Goal: Communication & Community: Answer question/provide support

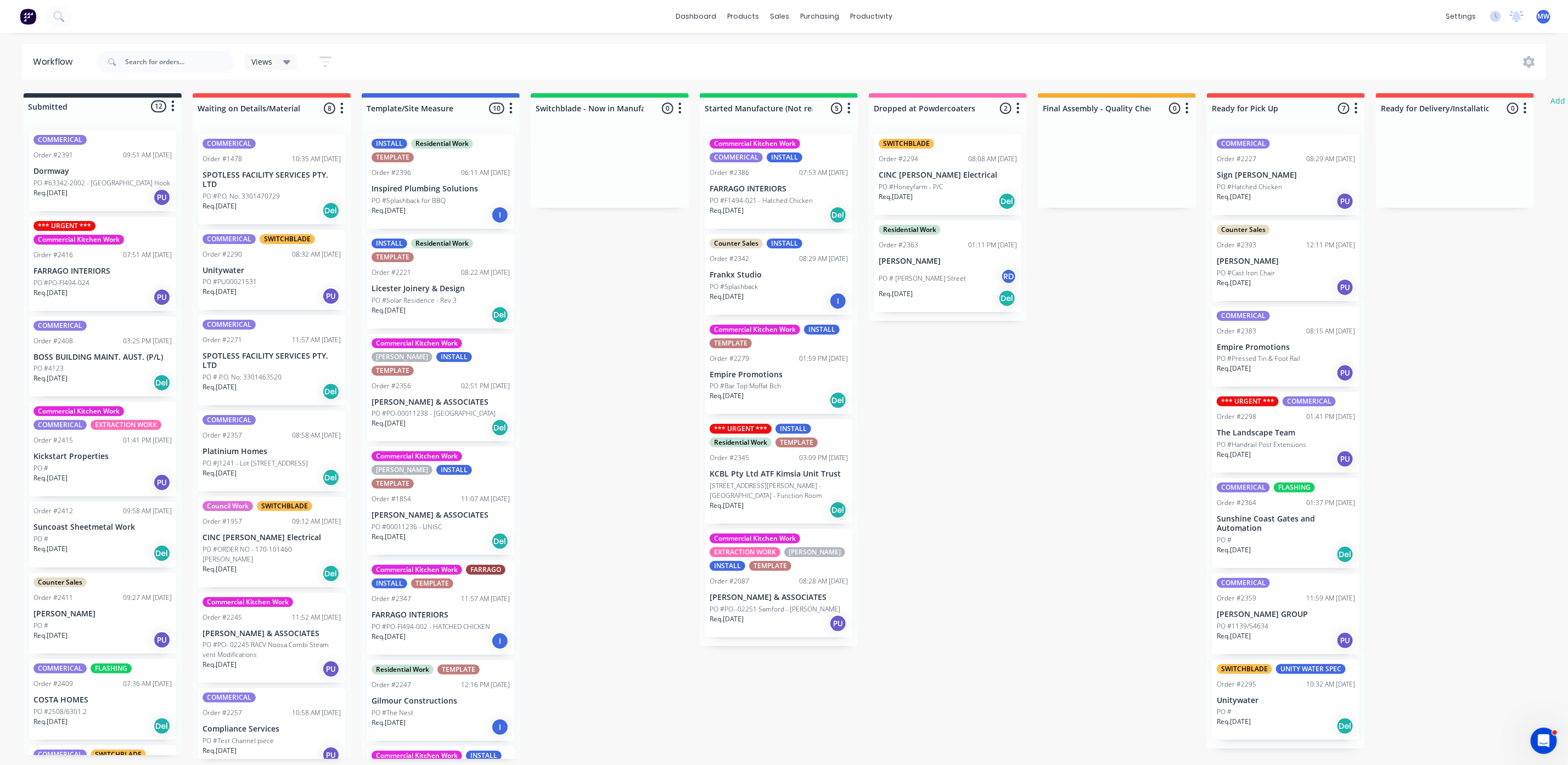
click at [458, 632] on div "Req. [DATE] I" at bounding box center [440, 642] width 138 height 19
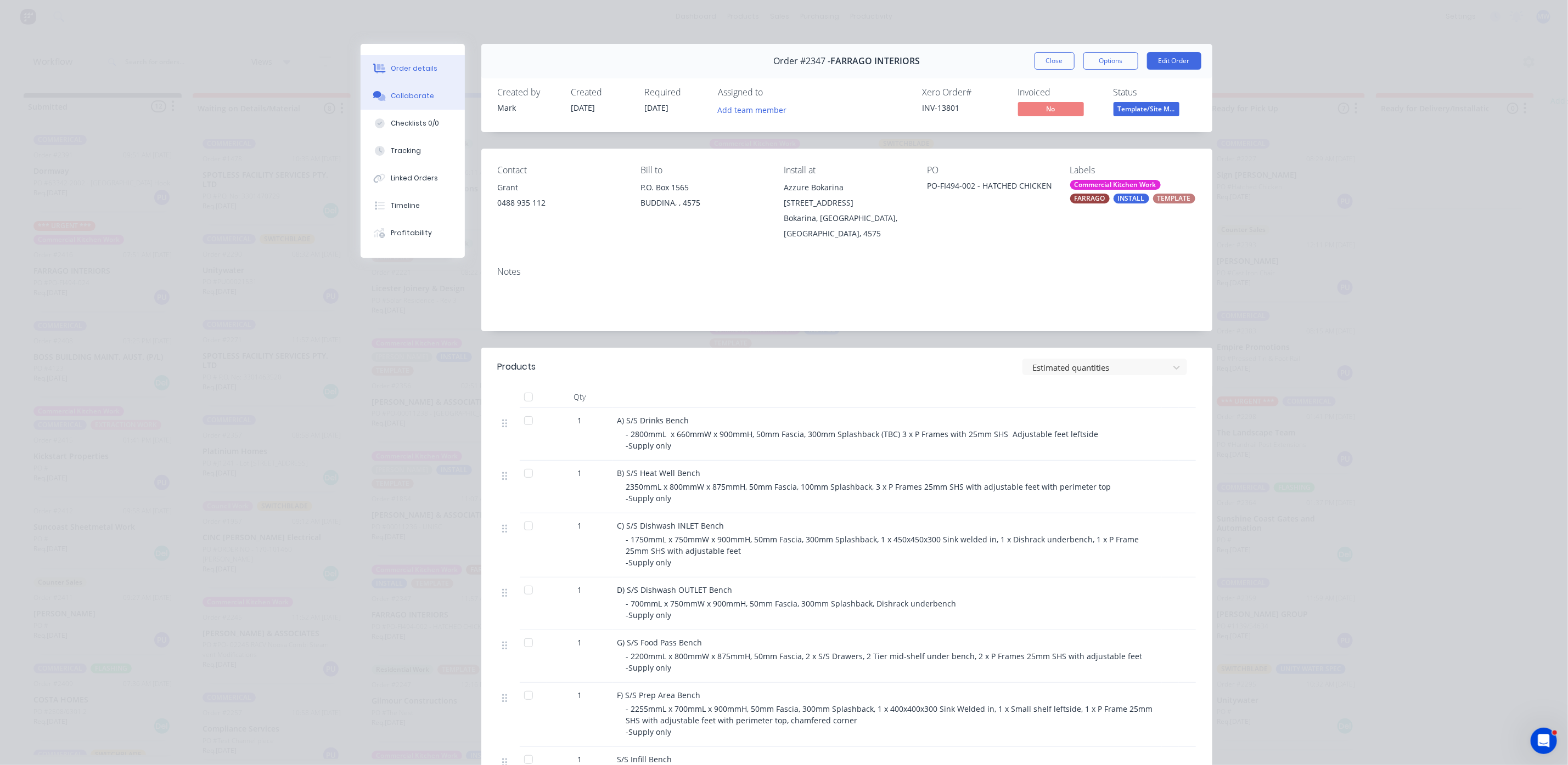
click at [384, 99] on button "Collaborate" at bounding box center [412, 95] width 104 height 27
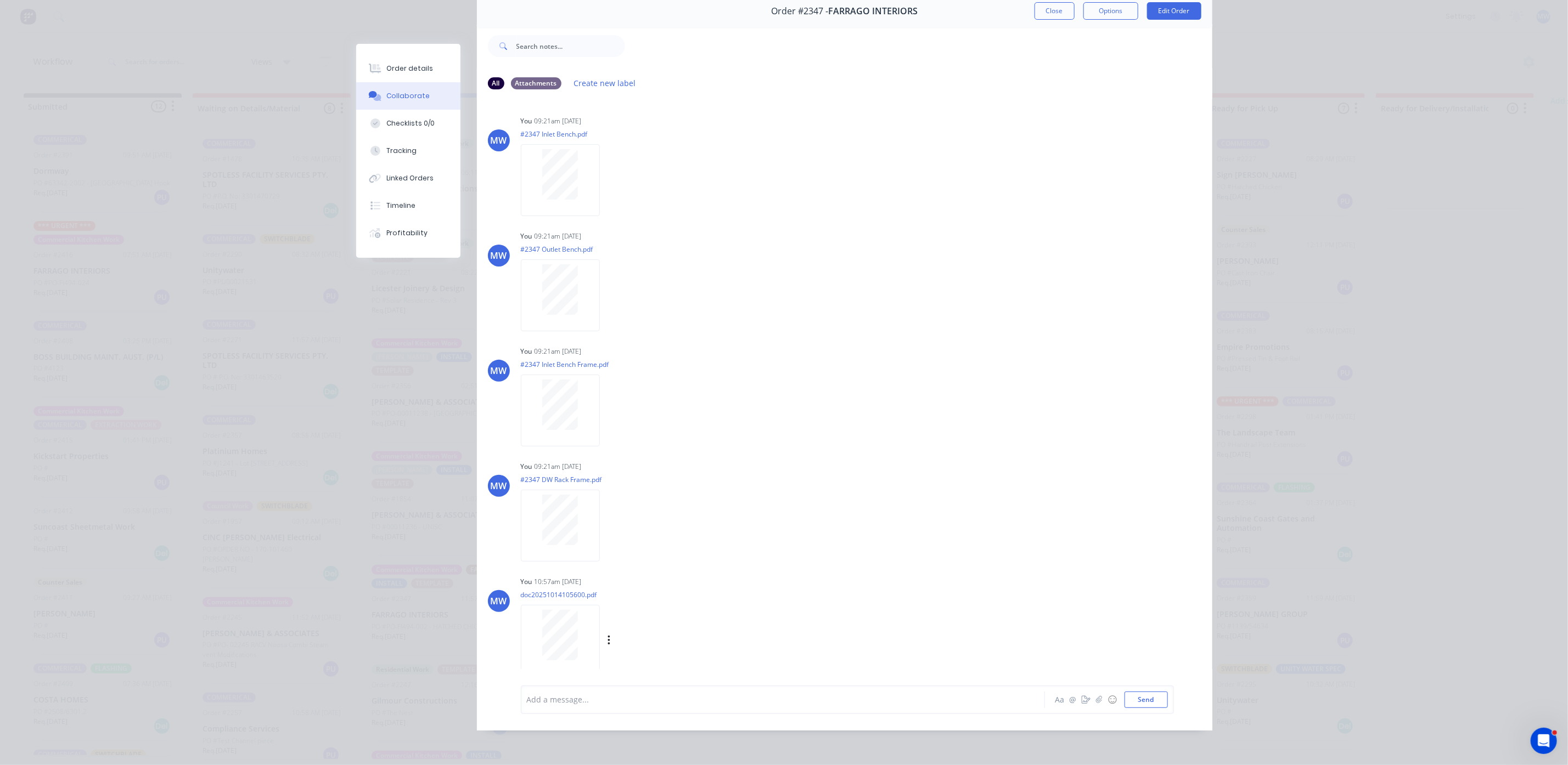
scroll to position [799, 0]
click at [588, 695] on div at bounding box center [768, 699] width 480 height 12
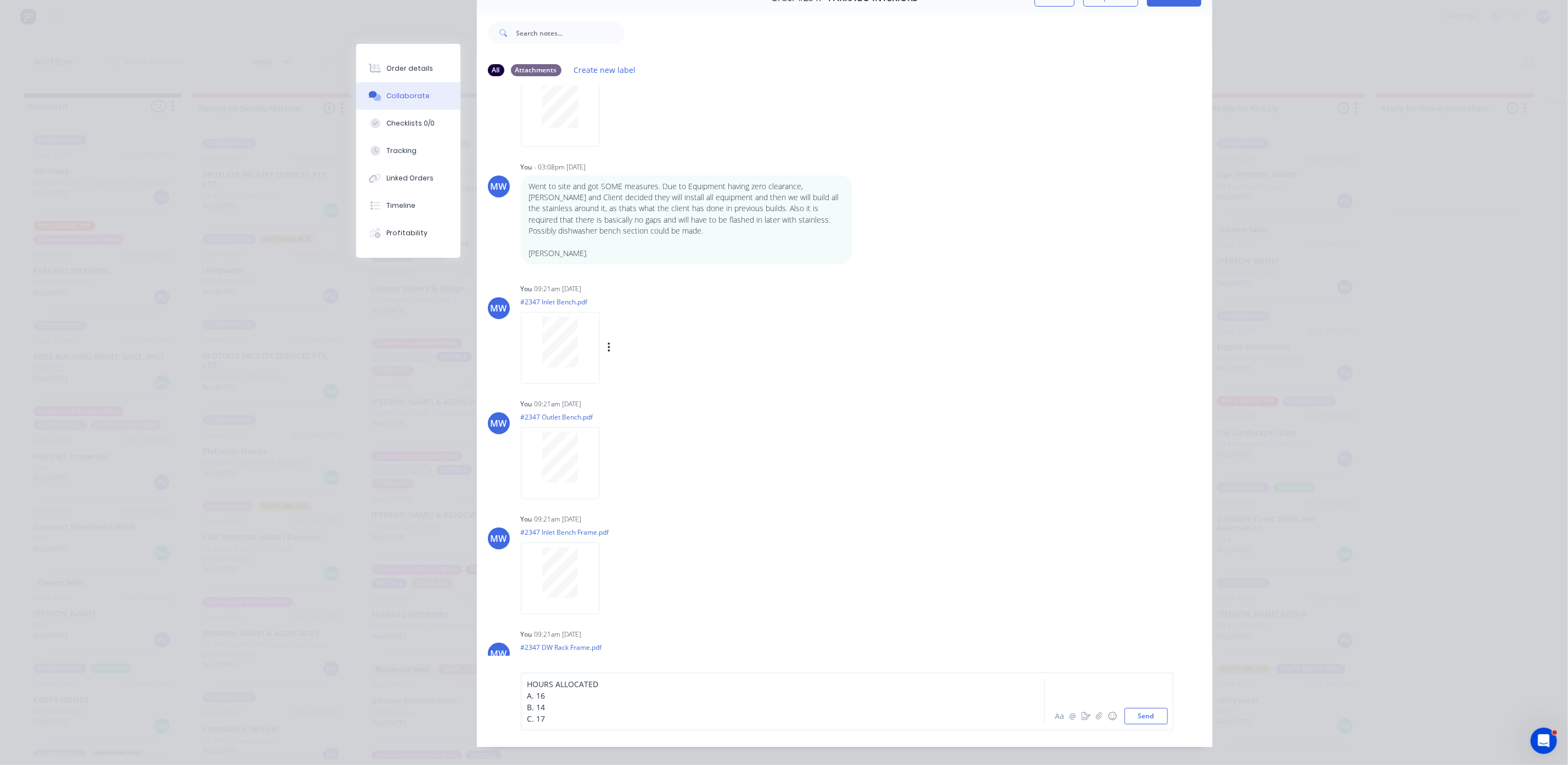
scroll to position [305, 0]
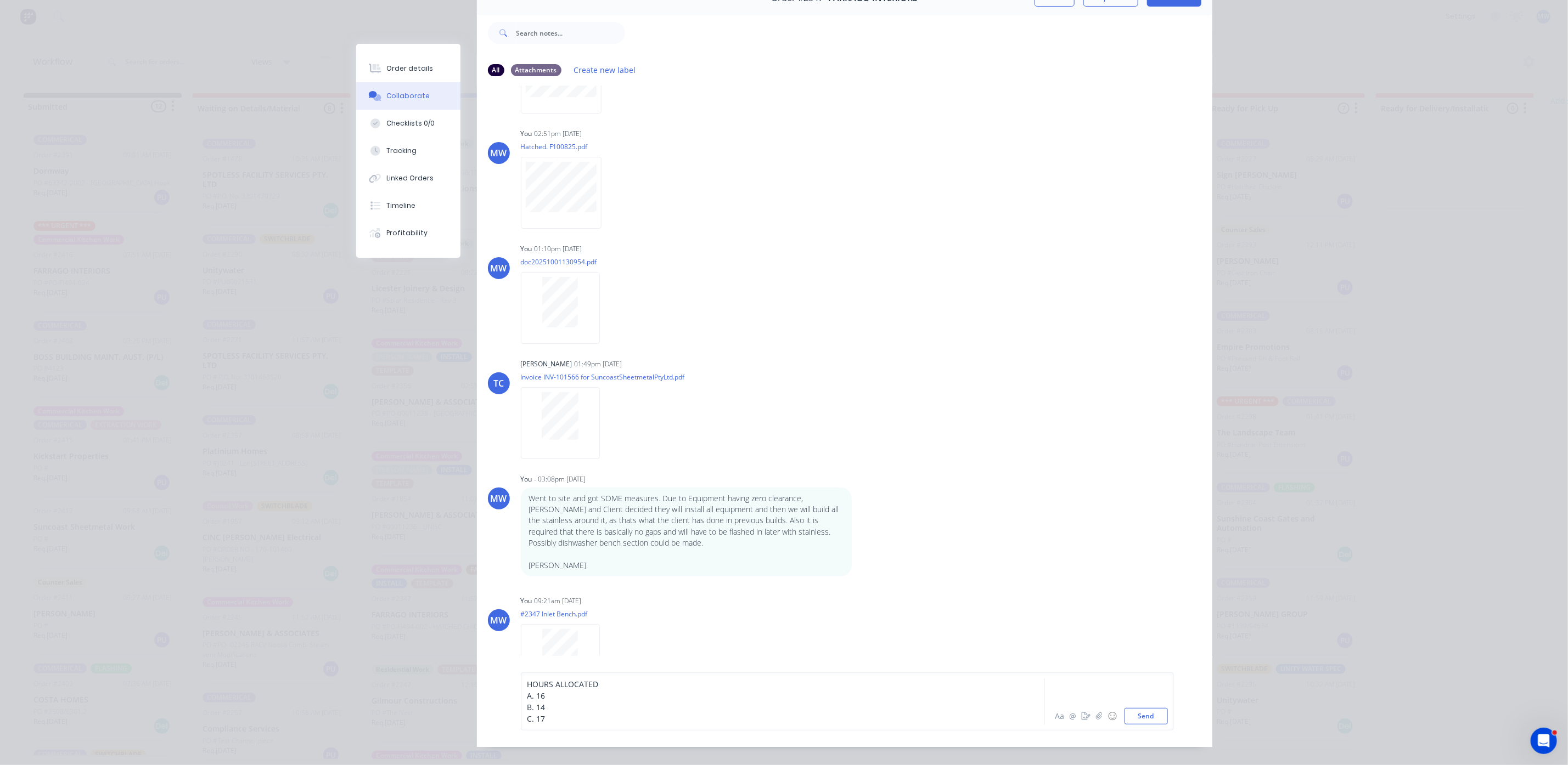
click at [546, 724] on div "C. 17" at bounding box center [768, 719] width 480 height 12
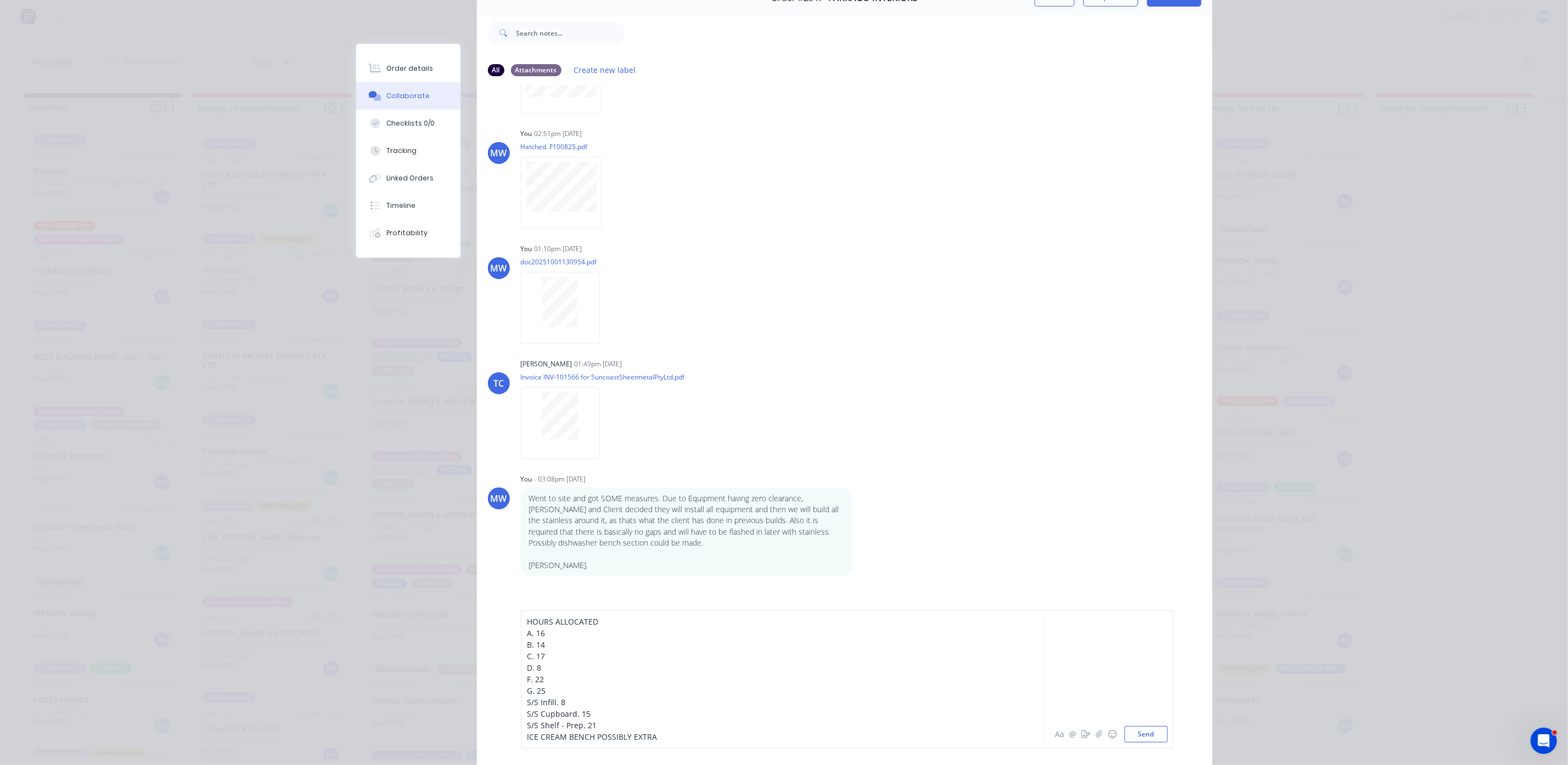
click at [589, 734] on span "ICE CREAM BENCH POSSIBLY EXTRA" at bounding box center [592, 737] width 130 height 10
click at [734, 734] on div "ICE CREAM BENCH DROP DOWN POSSIBLY EXTRA" at bounding box center [768, 737] width 480 height 12
click at [1132, 736] on button "Send" at bounding box center [1146, 735] width 43 height 16
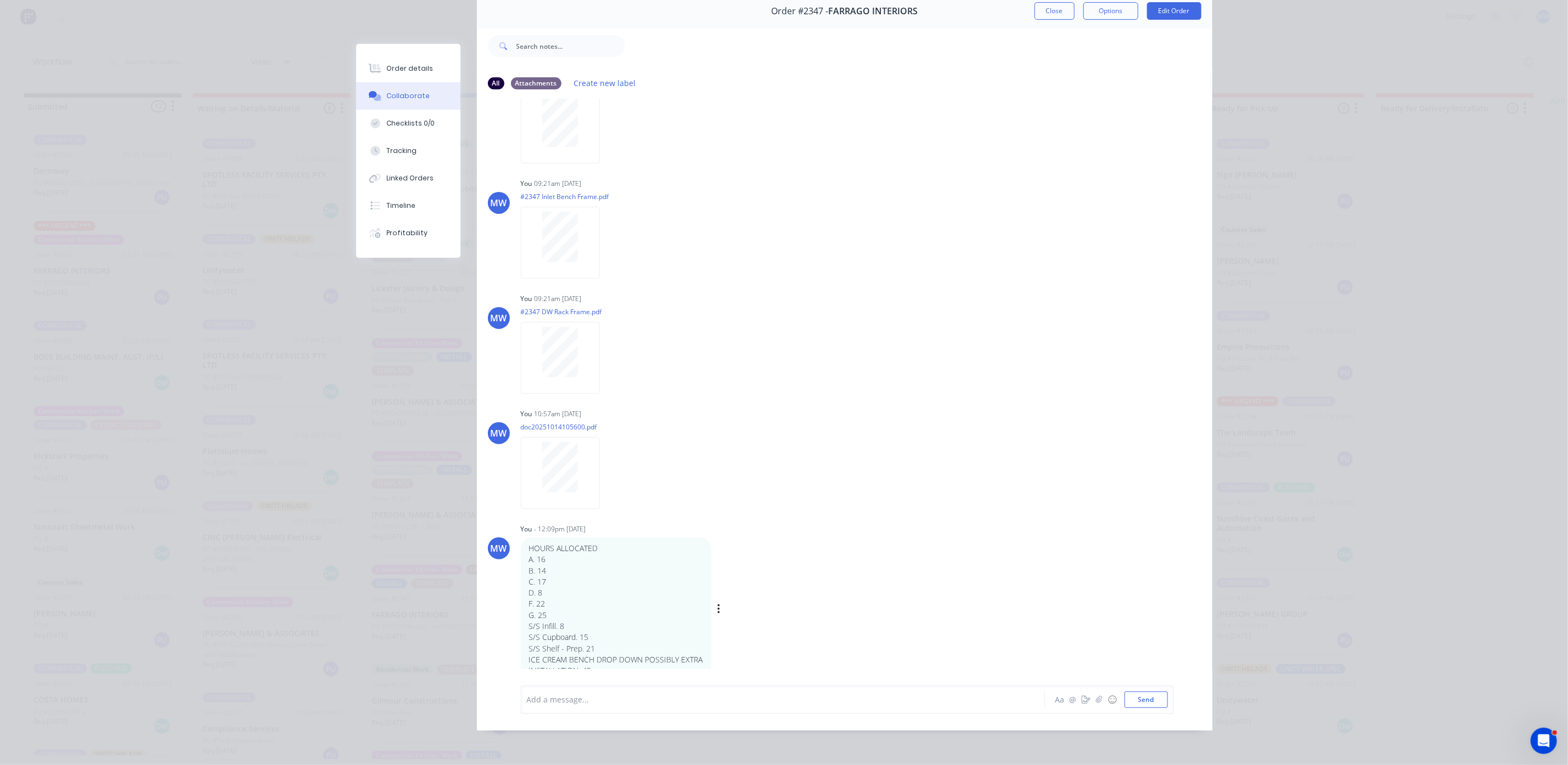
scroll to position [6, 0]
